Goal: Feedback & Contribution: Submit feedback/report problem

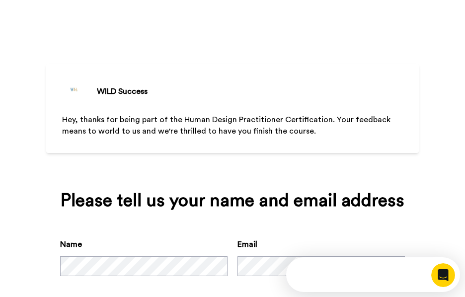
click at [193, 48] on div "WILD Success Hey, thanks for being part of the Human Design Practitioner Certif…" at bounding box center [232, 173] width 372 height 347
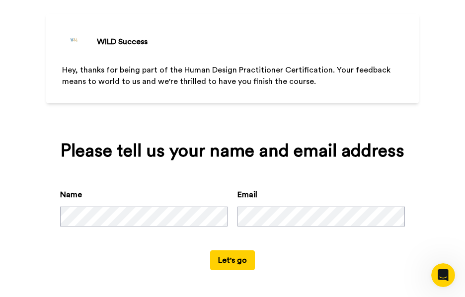
scroll to position [51, 0]
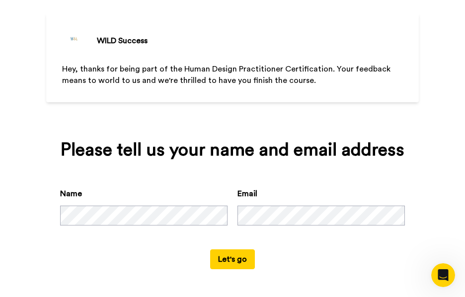
drag, startPoint x: 223, startPoint y: 258, endPoint x: 234, endPoint y: 257, distance: 11.5
click at [223, 258] on button "Let's go" at bounding box center [232, 259] width 45 height 20
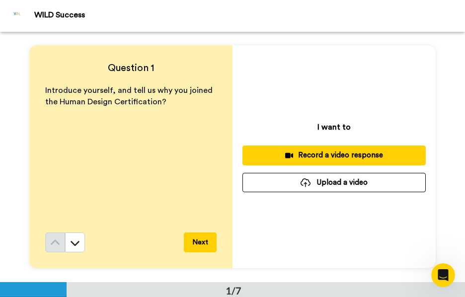
scroll to position [0, 0]
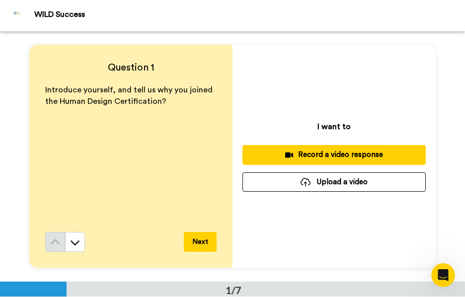
click at [199, 241] on button "Next" at bounding box center [200, 242] width 33 height 20
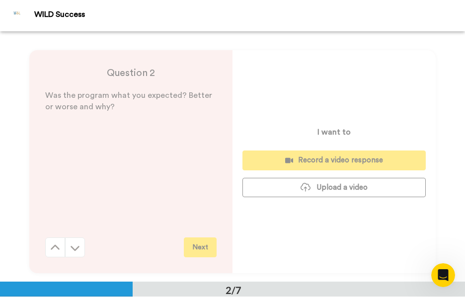
scroll to position [250, 0]
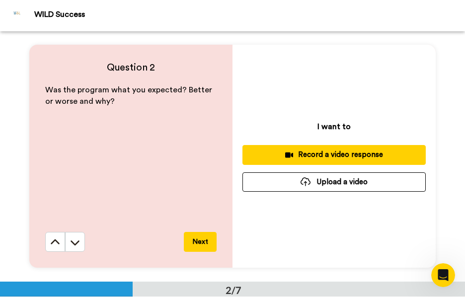
click at [199, 240] on button "Next" at bounding box center [200, 242] width 33 height 20
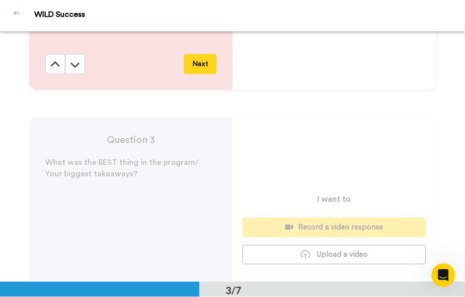
scroll to position [500, 0]
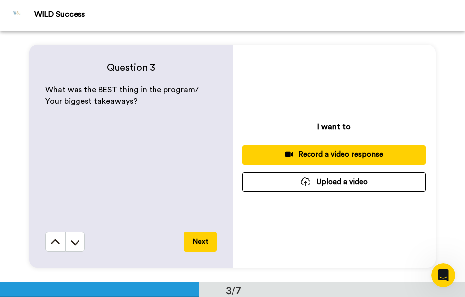
click at [199, 240] on button "Next" at bounding box center [200, 242] width 33 height 20
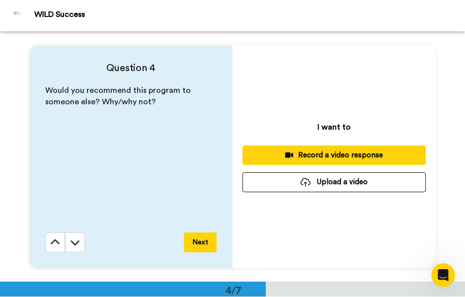
scroll to position [750, 0]
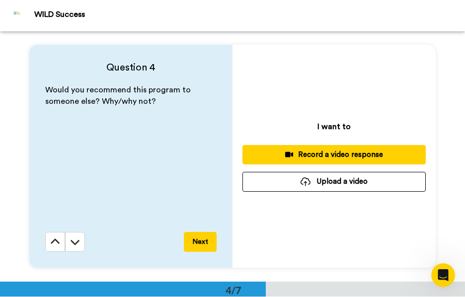
click at [199, 240] on button "Next" at bounding box center [200, 242] width 33 height 20
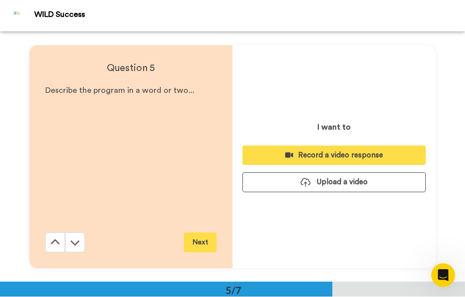
scroll to position [1001, 0]
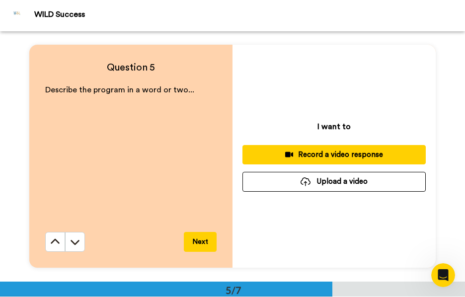
click at [199, 240] on button "Next" at bounding box center [200, 242] width 33 height 20
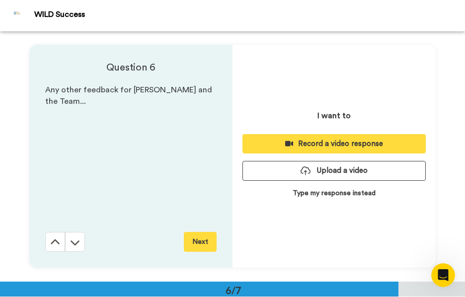
scroll to position [1251, 0]
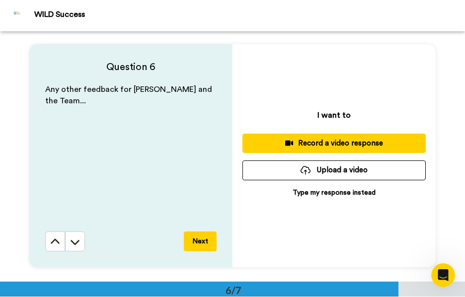
click at [199, 240] on button "Next" at bounding box center [200, 241] width 33 height 20
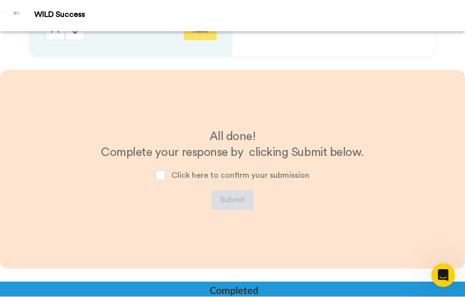
scroll to position [1475, 0]
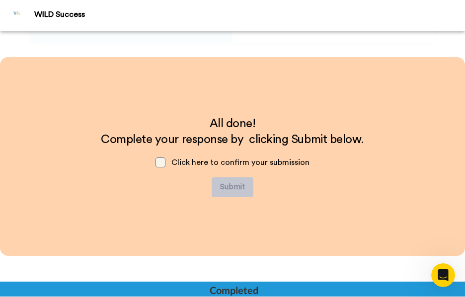
click at [158, 163] on span at bounding box center [160, 162] width 10 height 10
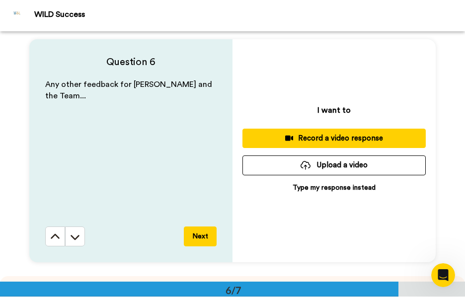
click at [308, 191] on p "Type my response instead" at bounding box center [333, 188] width 83 height 10
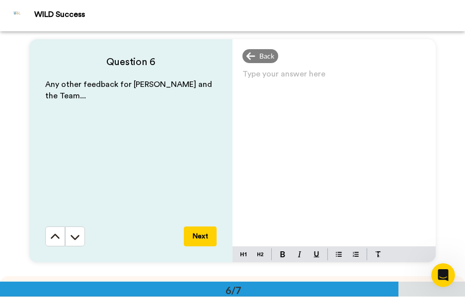
click at [295, 74] on p "Type your answer here ﻿" at bounding box center [333, 78] width 183 height 14
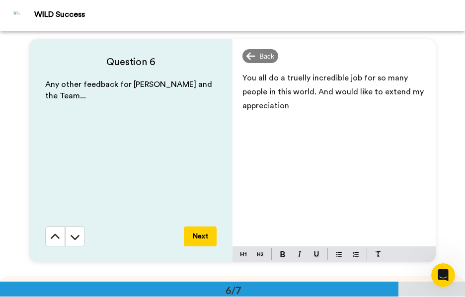
click at [285, 108] on span "You all do a truelly incredible job for so many people in this world. And would…" at bounding box center [333, 92] width 183 height 36
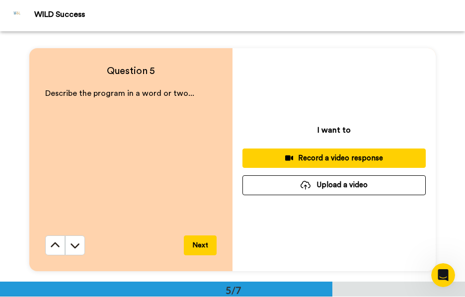
scroll to position [977, 0]
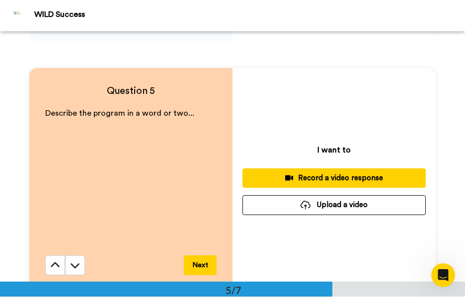
click at [317, 241] on div "I want to Record a video response Upload a video" at bounding box center [333, 179] width 203 height 223
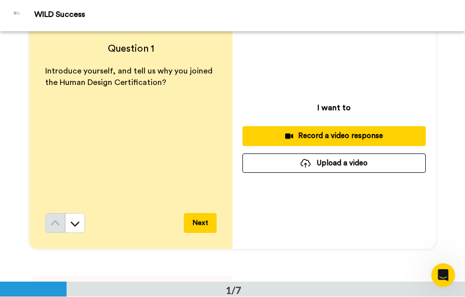
scroll to position [0, 0]
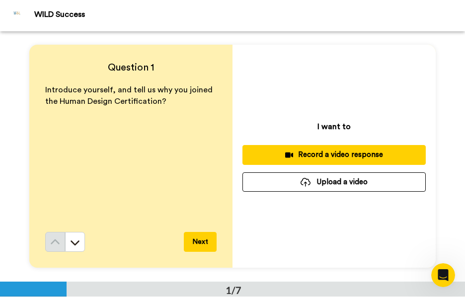
click at [196, 241] on button "Next" at bounding box center [200, 242] width 33 height 20
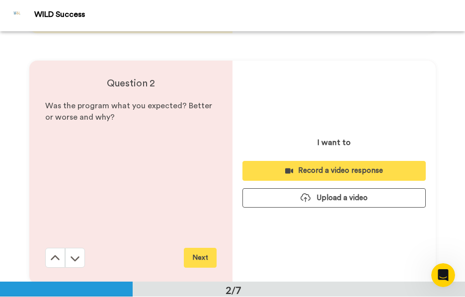
scroll to position [250, 0]
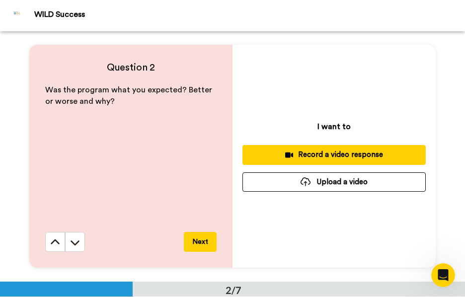
click at [196, 241] on button "Next" at bounding box center [200, 242] width 33 height 20
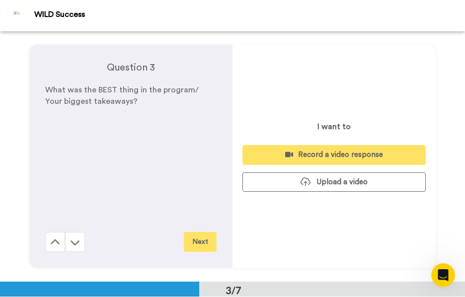
scroll to position [500, 0]
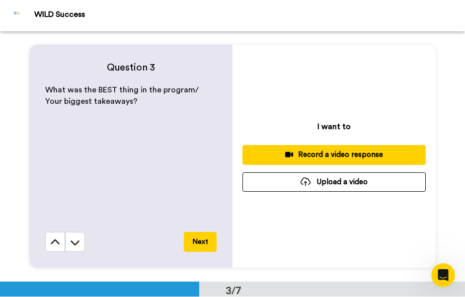
click at [193, 242] on button "Next" at bounding box center [200, 242] width 33 height 20
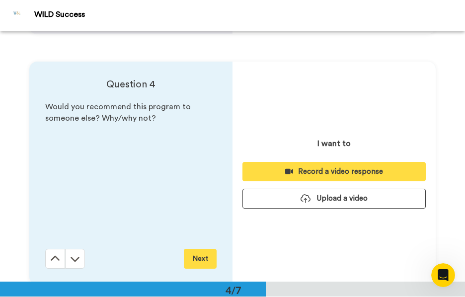
scroll to position [750, 0]
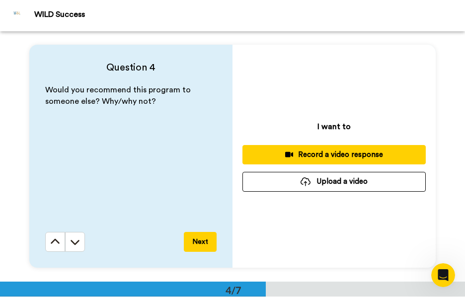
click at [428, 228] on div "I want to Record a video response Upload a video" at bounding box center [333, 156] width 203 height 223
click at [379, 248] on div "I want to Record a video response Upload a video" at bounding box center [333, 156] width 203 height 223
click at [198, 239] on button "Next" at bounding box center [200, 242] width 33 height 20
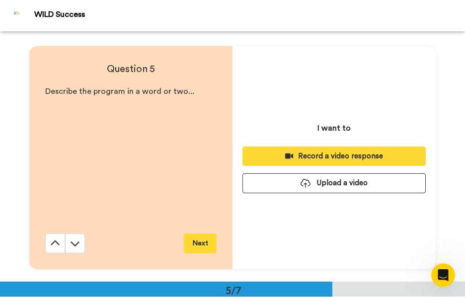
scroll to position [1001, 0]
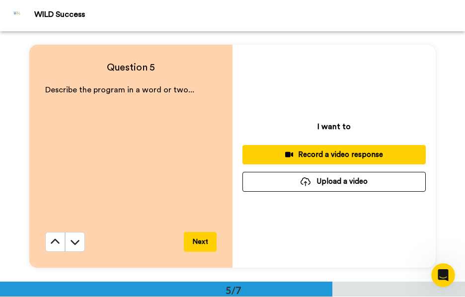
click at [366, 118] on div "I want to Record a video response Upload a video" at bounding box center [333, 156] width 203 height 223
click at [205, 237] on button "Next" at bounding box center [200, 242] width 33 height 20
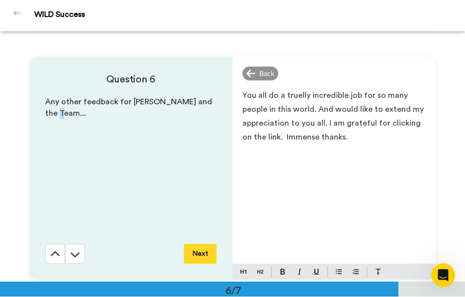
scroll to position [1251, 0]
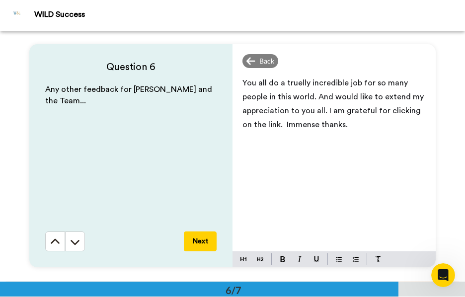
click at [273, 204] on div "You all do a truelly incredible job for so many people in this world. And would…" at bounding box center [333, 161] width 203 height 179
click at [205, 239] on button "Next" at bounding box center [200, 241] width 33 height 20
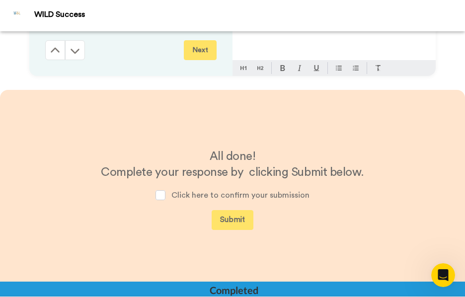
scroll to position [1475, 0]
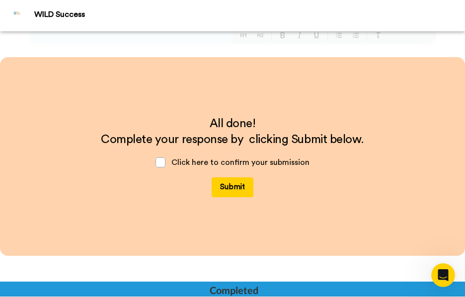
click at [228, 186] on button "Submit" at bounding box center [232, 187] width 42 height 20
